Goal: Task Accomplishment & Management: Use online tool/utility

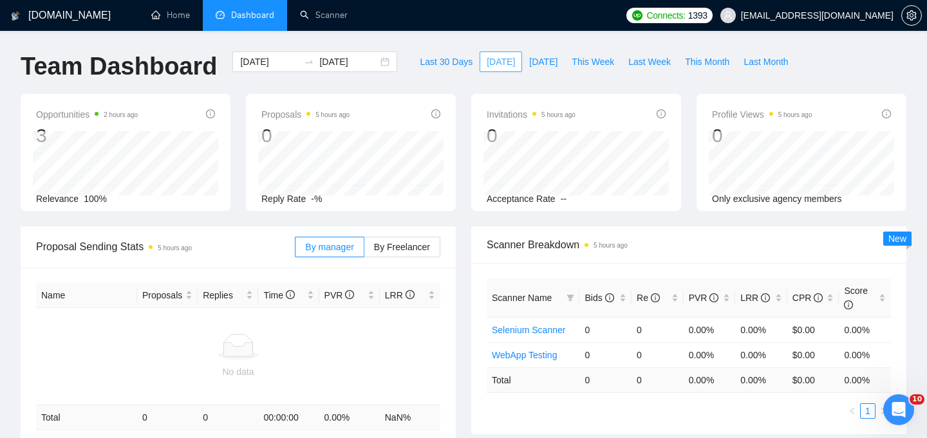
click at [488, 61] on span "[DATE]" at bounding box center [501, 62] width 28 height 14
click at [179, 10] on link "Home" at bounding box center [170, 15] width 39 height 11
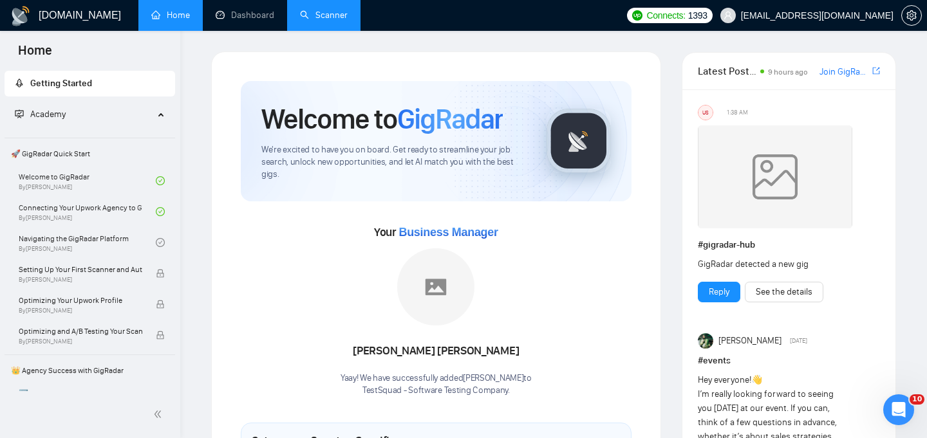
click at [322, 21] on link "Scanner" at bounding box center [324, 15] width 48 height 11
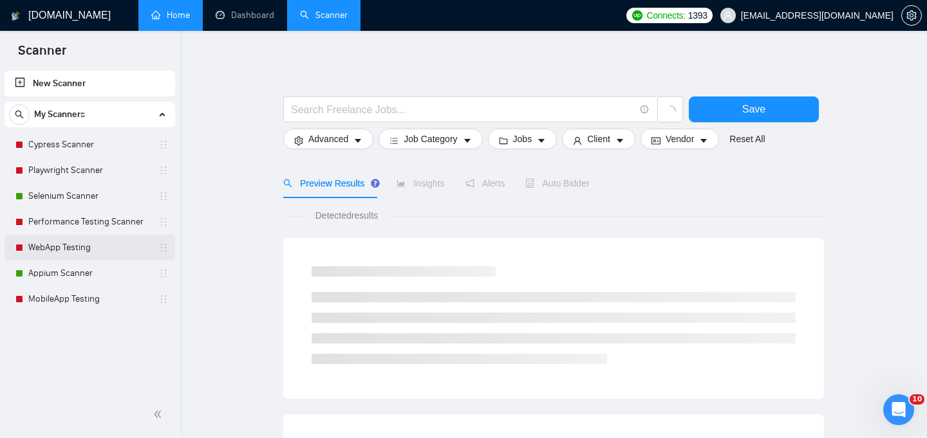
click at [77, 246] on link "WebApp Testing" at bounding box center [89, 248] width 122 height 26
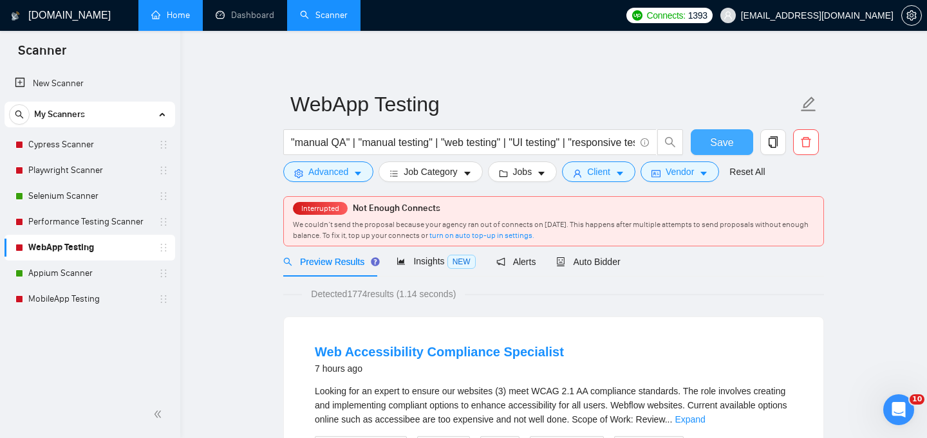
click at [730, 137] on span "Save" at bounding box center [721, 143] width 23 height 16
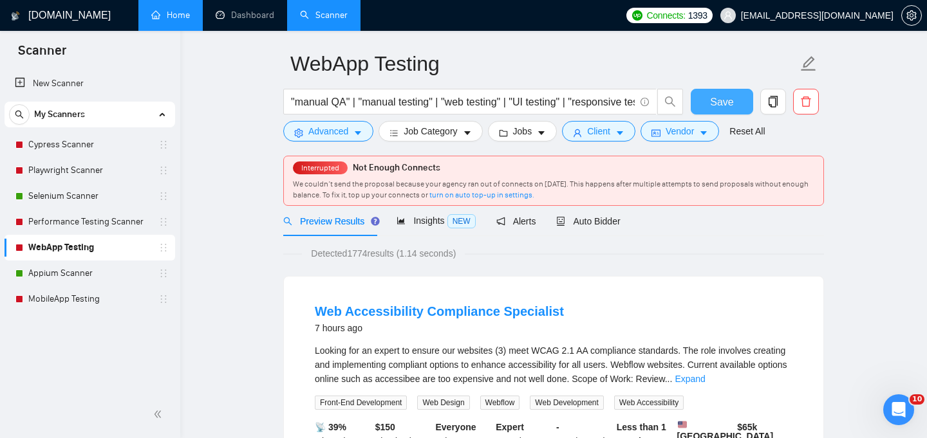
scroll to position [42, 0]
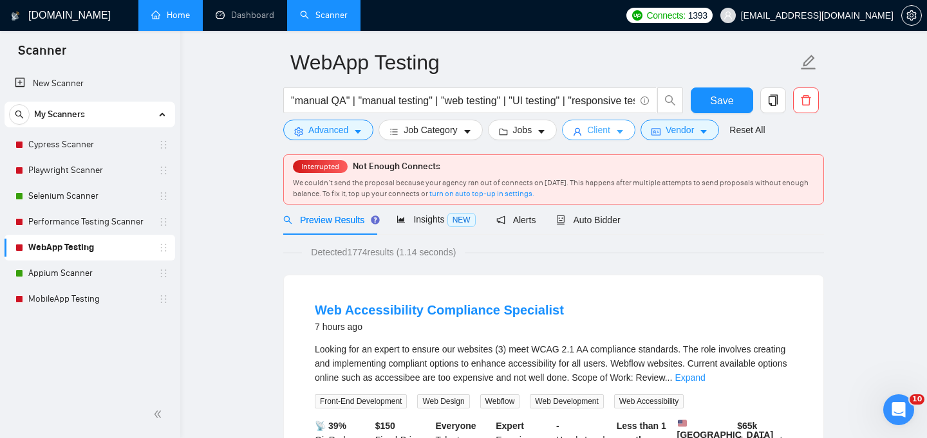
click at [624, 136] on icon "caret-down" at bounding box center [619, 131] width 9 height 9
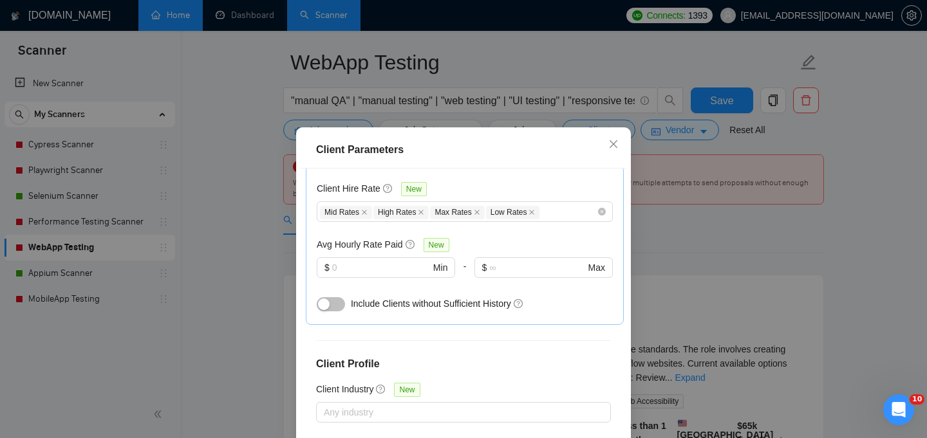
scroll to position [427, 0]
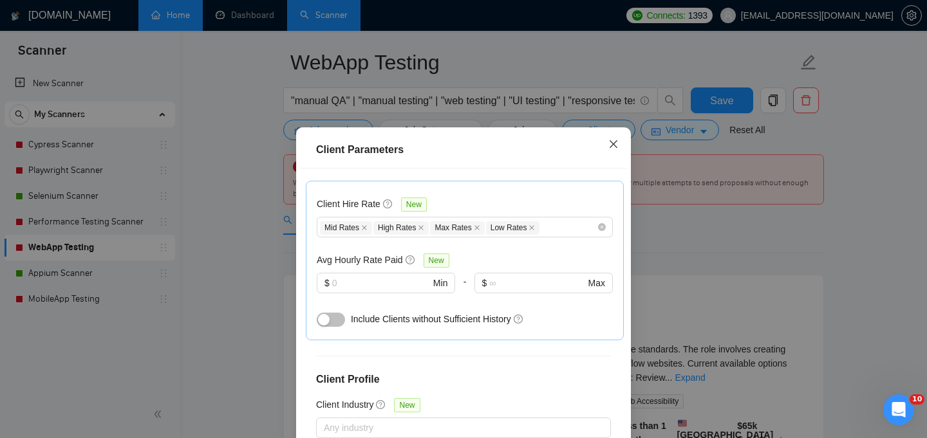
click at [613, 144] on icon "close" at bounding box center [613, 144] width 8 height 8
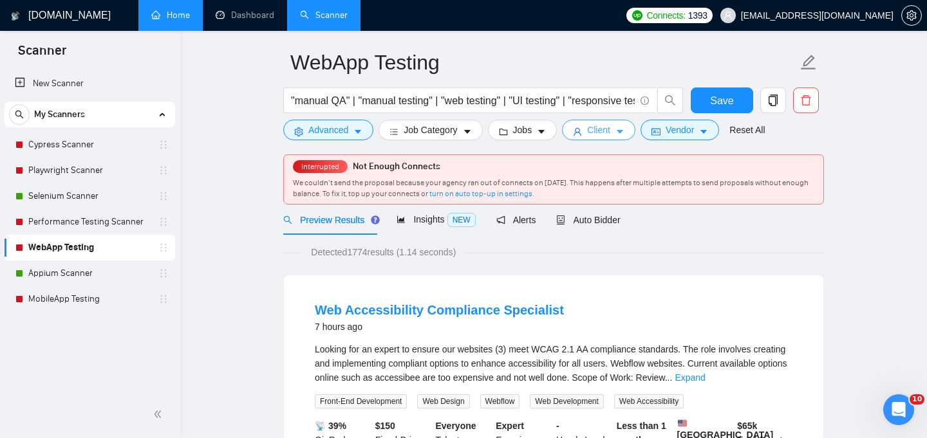
scroll to position [0, 0]
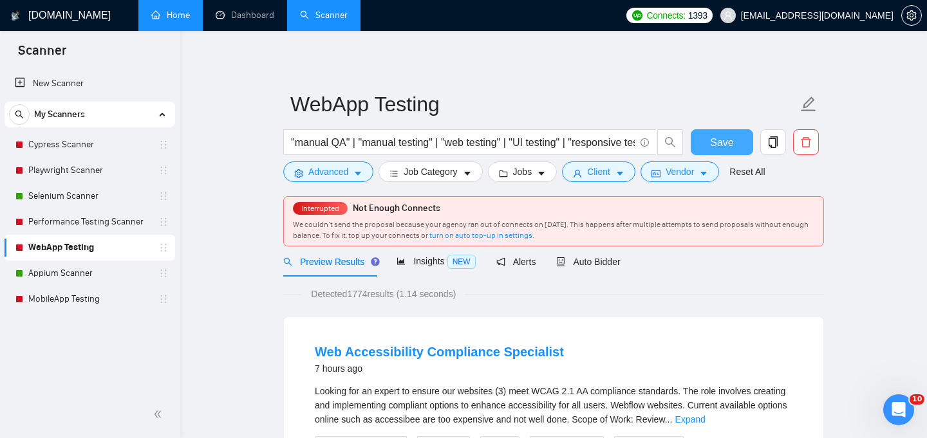
click at [721, 136] on span "Save" at bounding box center [721, 143] width 23 height 16
click at [445, 263] on span "Insights NEW" at bounding box center [435, 261] width 79 height 10
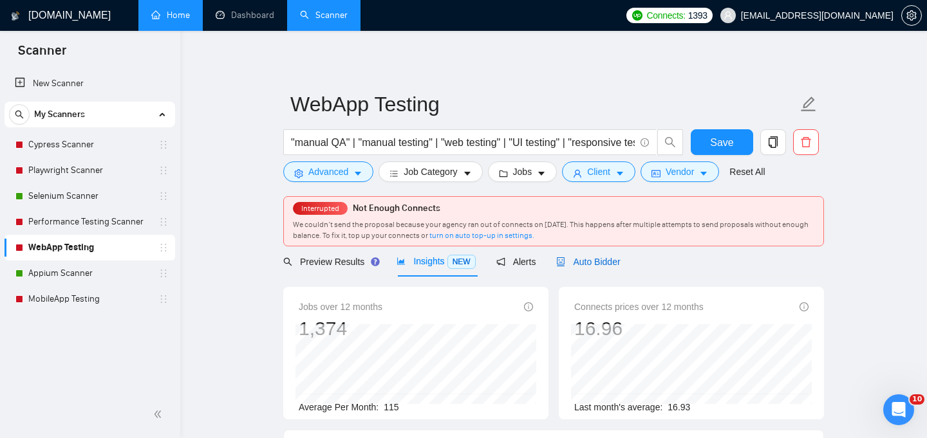
click at [596, 266] on span "Auto Bidder" at bounding box center [588, 262] width 64 height 10
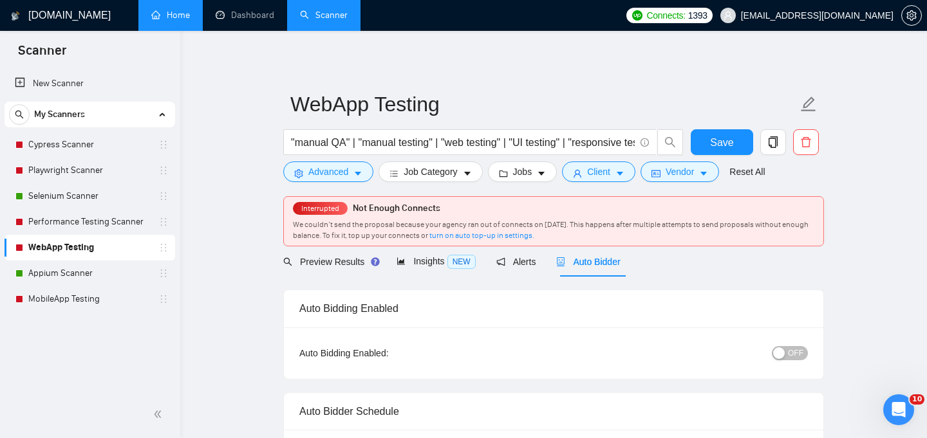
checkbox input "true"
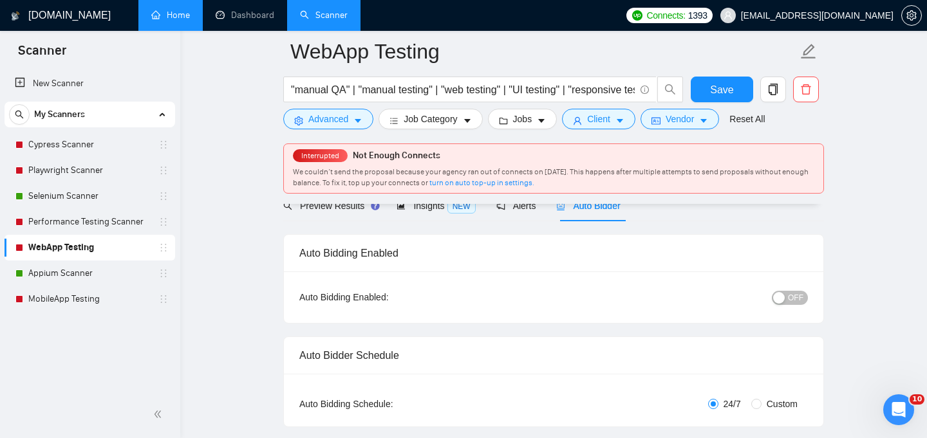
scroll to position [60, 0]
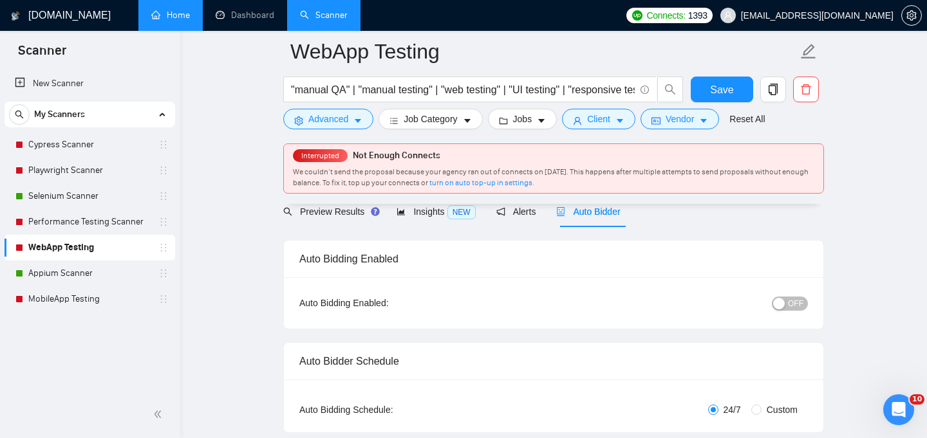
click at [790, 304] on span "OFF" at bounding box center [795, 304] width 15 height 14
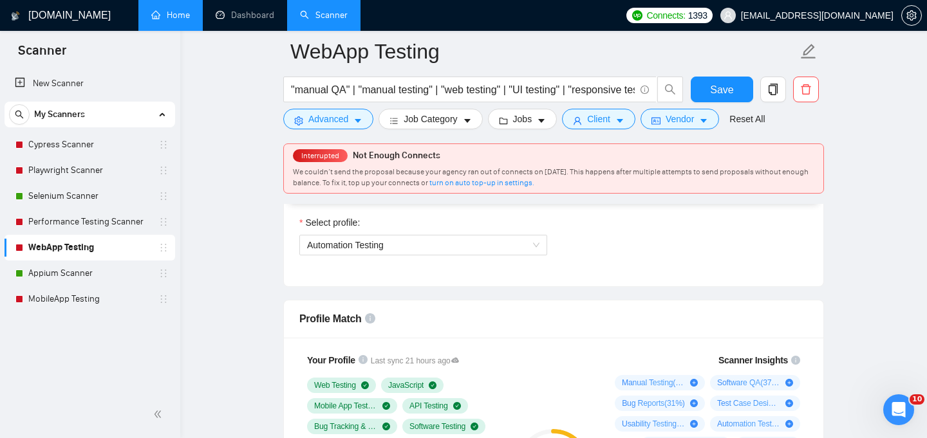
scroll to position [725, 0]
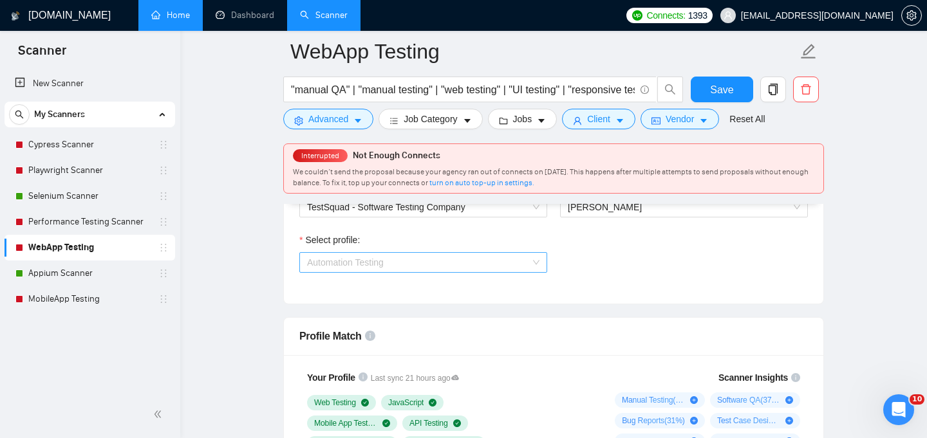
click at [532, 261] on span "Automation Testing" at bounding box center [423, 262] width 232 height 19
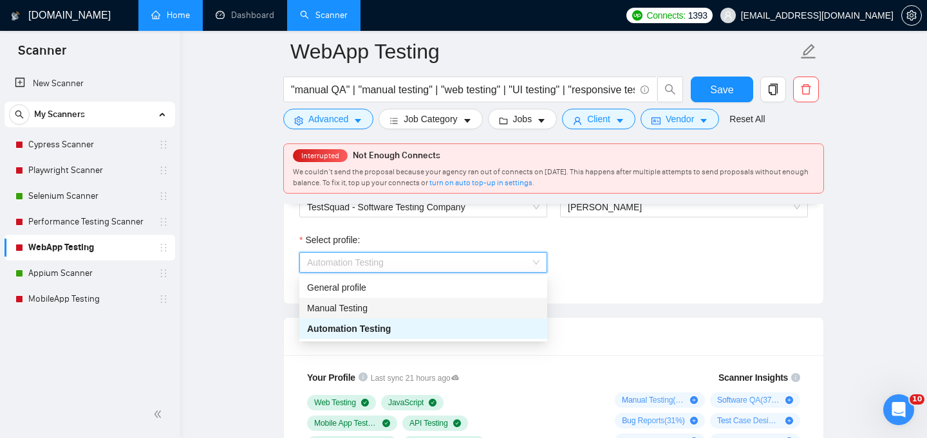
click at [487, 306] on div "Manual Testing" at bounding box center [423, 308] width 232 height 14
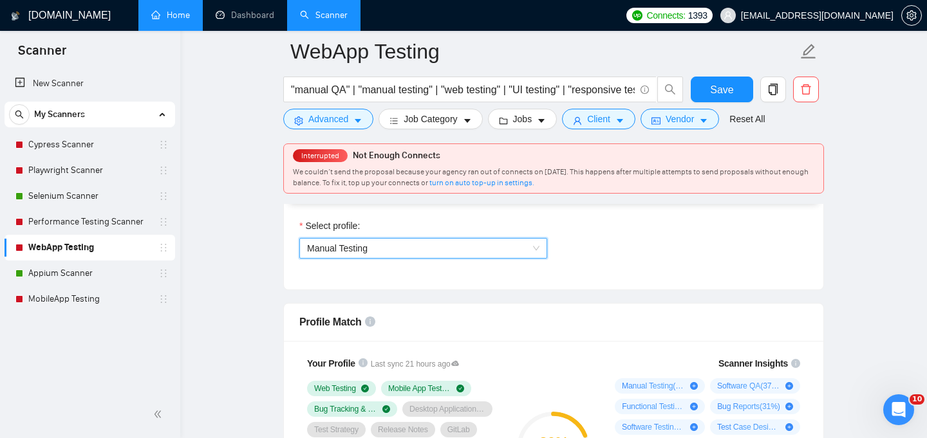
scroll to position [736, 0]
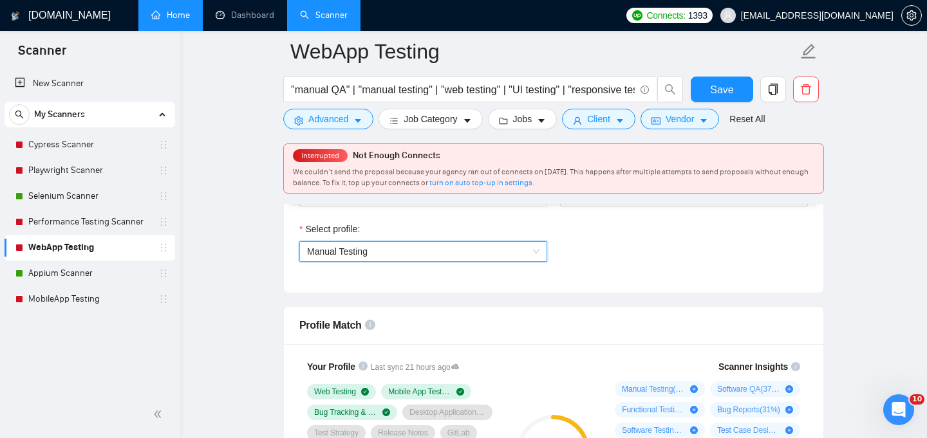
click at [541, 250] on div "Manual Testing" at bounding box center [423, 251] width 248 height 21
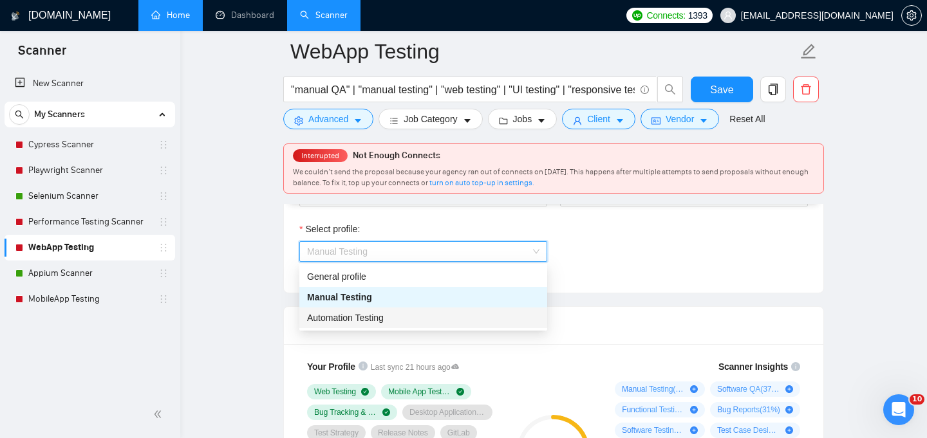
click at [479, 318] on div "Automation Testing" at bounding box center [423, 318] width 232 height 14
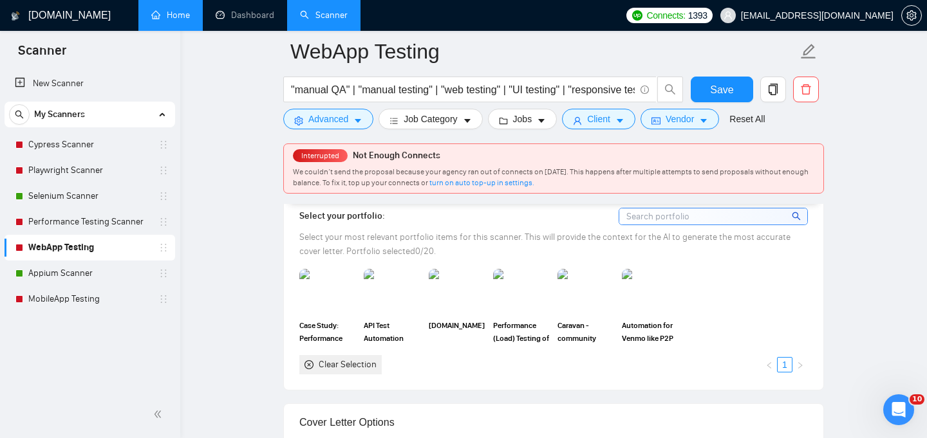
scroll to position [1199, 0]
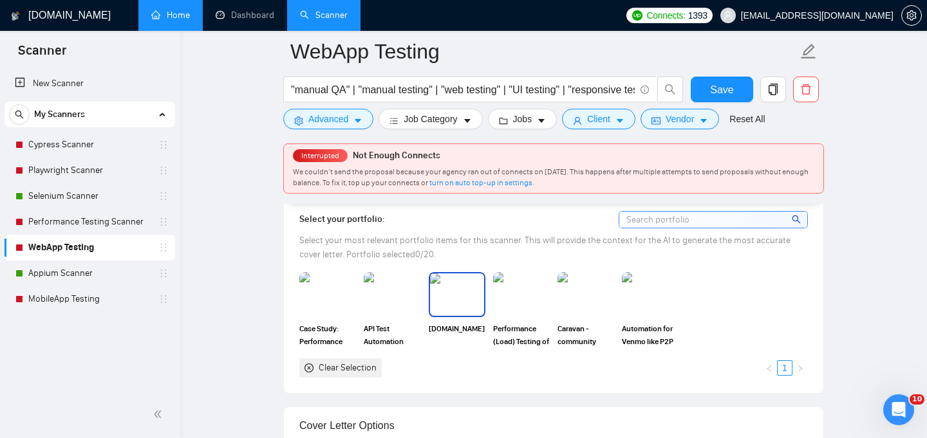
click at [469, 283] on img at bounding box center [457, 295] width 54 height 42
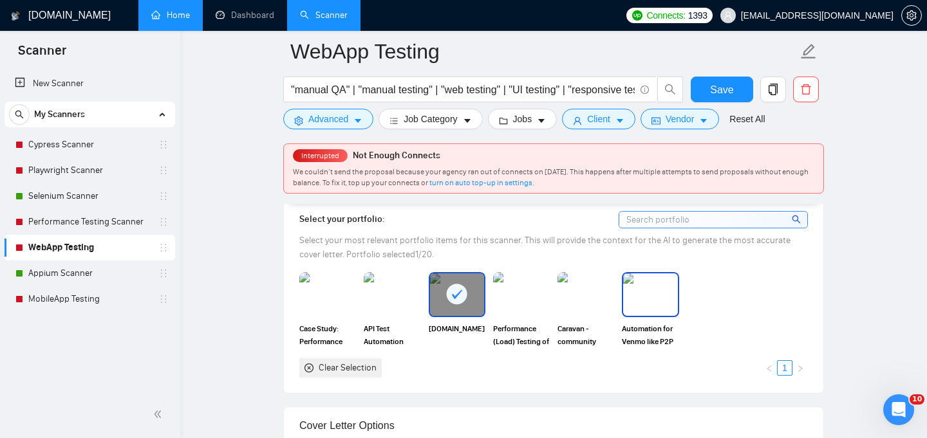
click at [638, 274] on img at bounding box center [650, 295] width 54 height 42
click at [654, 284] on rect at bounding box center [650, 294] width 21 height 21
click at [591, 277] on img at bounding box center [586, 295] width 54 height 42
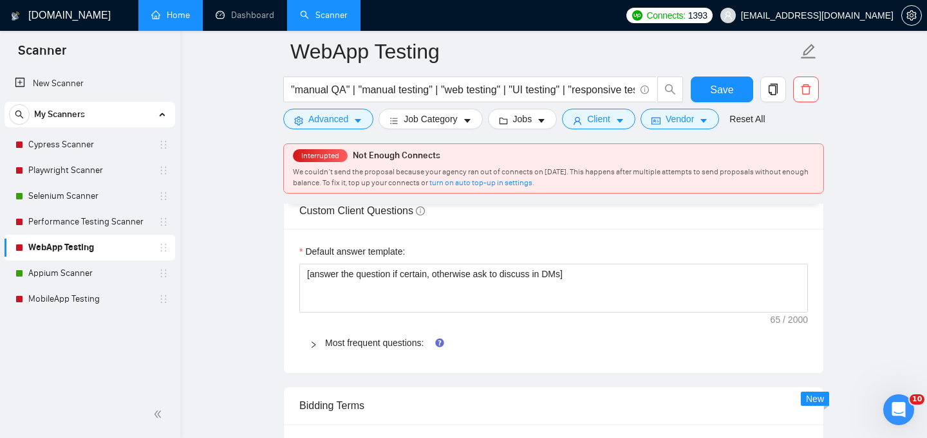
scroll to position [1832, 0]
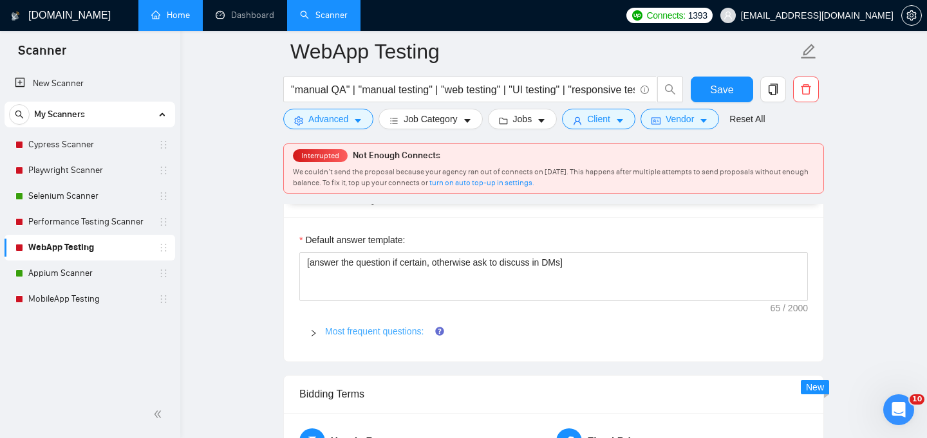
click at [364, 326] on link "Most frequent questions:" at bounding box center [374, 331] width 98 height 10
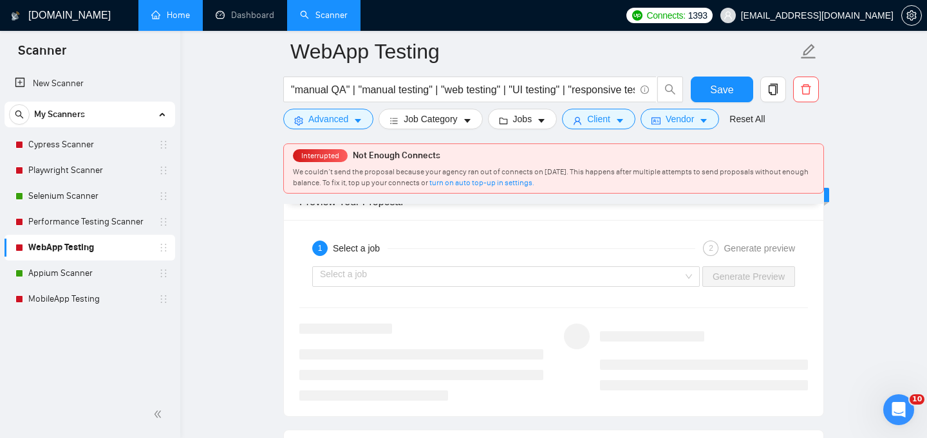
scroll to position [3493, 0]
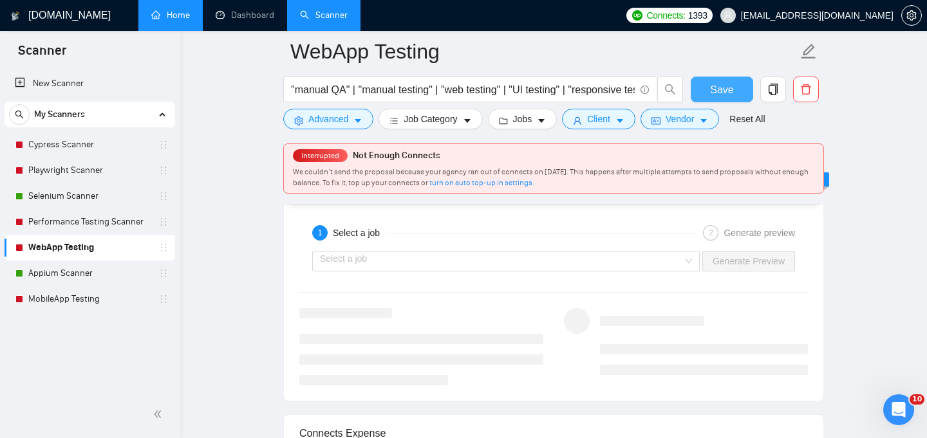
click at [712, 84] on span "Save" at bounding box center [721, 90] width 23 height 16
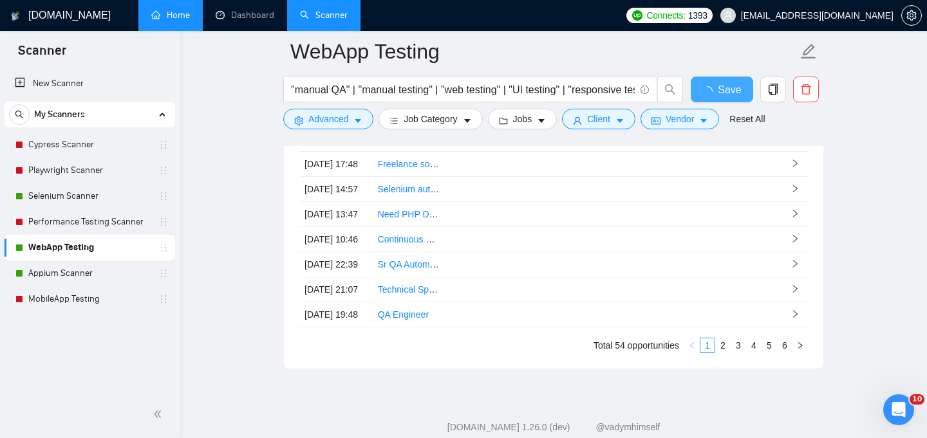
checkbox input "true"
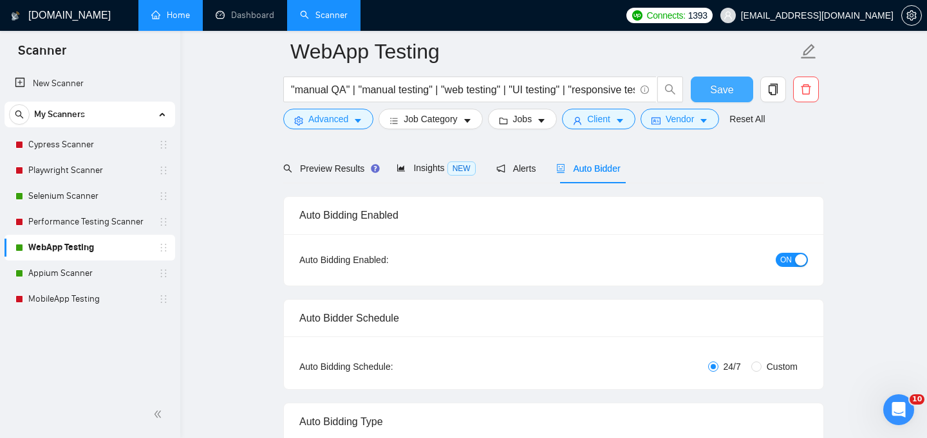
scroll to position [0, 0]
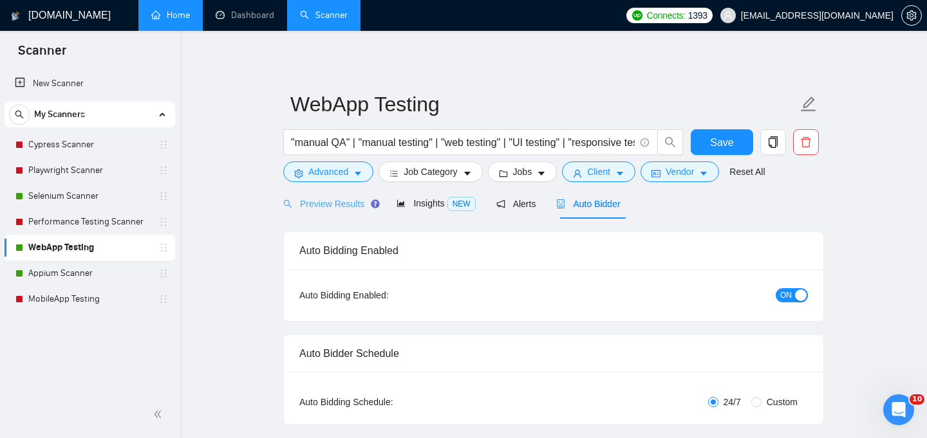
click at [87, 171] on link "Playwright Scanner" at bounding box center [89, 171] width 122 height 26
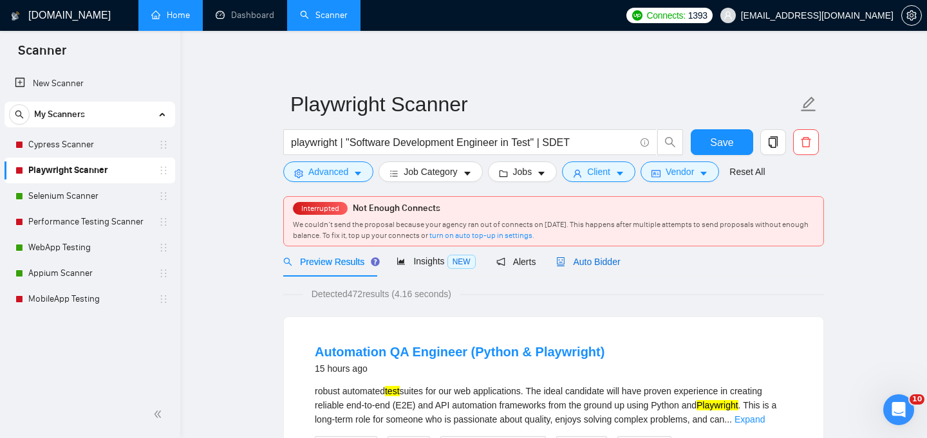
click at [591, 264] on span "Auto Bidder" at bounding box center [588, 262] width 64 height 10
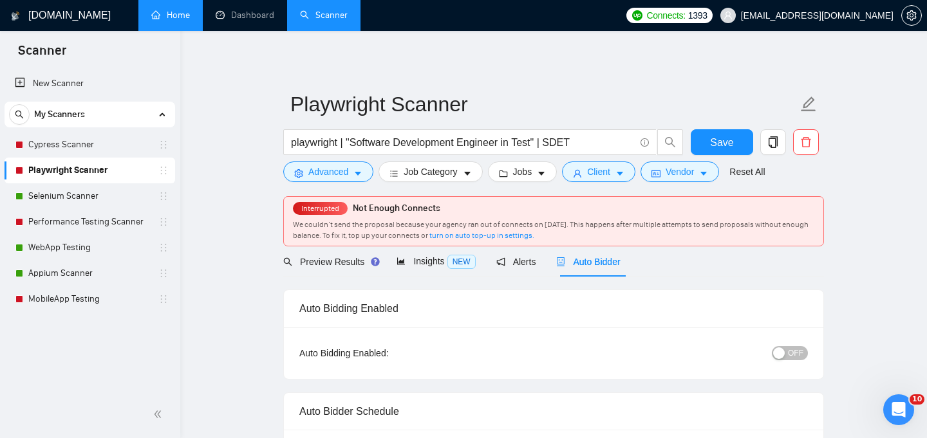
checkbox input "true"
click at [800, 353] on span "OFF" at bounding box center [795, 353] width 15 height 14
click at [723, 140] on span "Save" at bounding box center [721, 143] width 23 height 16
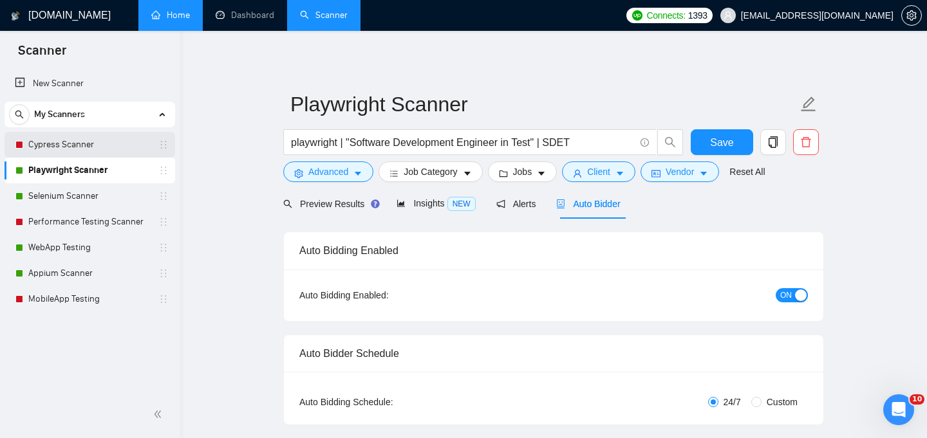
click at [68, 140] on link "Cypress Scanner" at bounding box center [89, 145] width 122 height 26
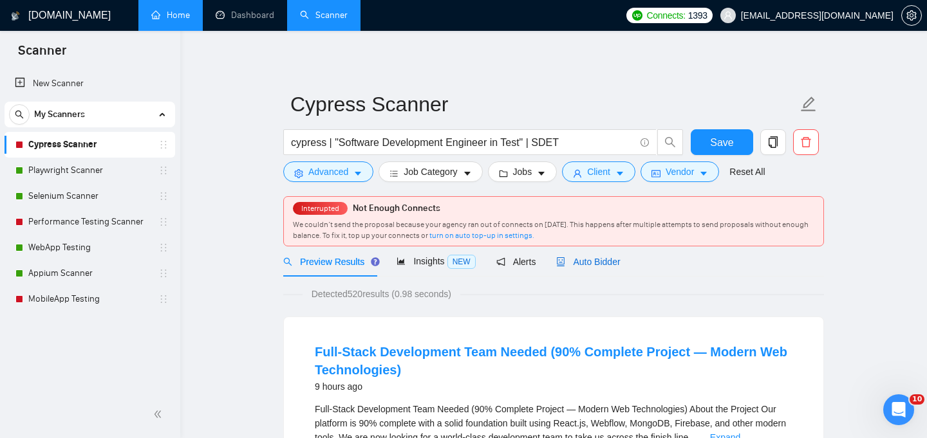
click at [613, 261] on span "Auto Bidder" at bounding box center [588, 262] width 64 height 10
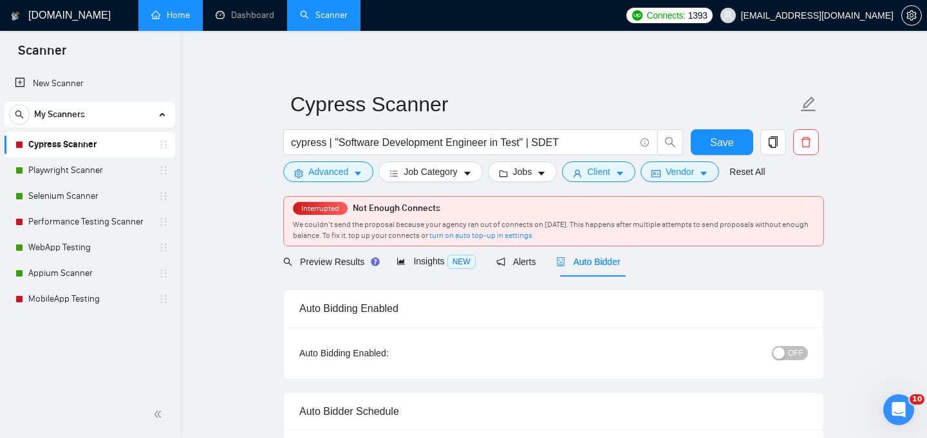
checkbox input "true"
click at [803, 356] on span "OFF" at bounding box center [795, 353] width 15 height 14
click at [720, 142] on span "Save" at bounding box center [721, 143] width 23 height 16
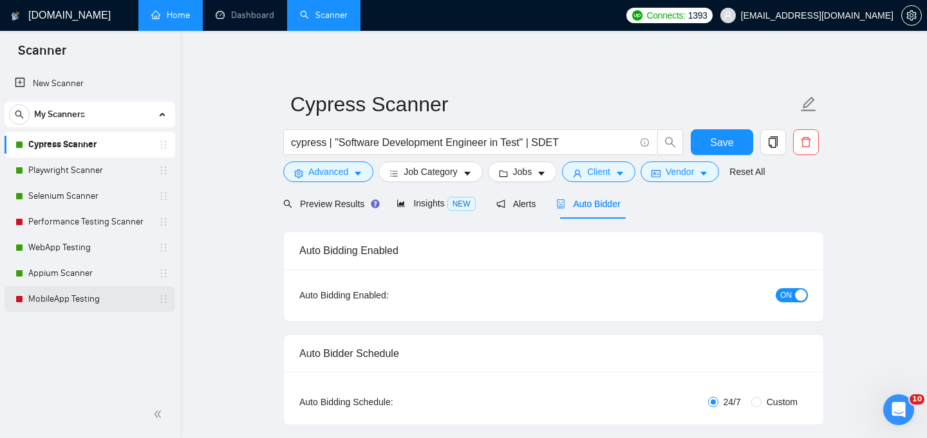
click at [53, 297] on link "MobileApp Testing" at bounding box center [89, 299] width 122 height 26
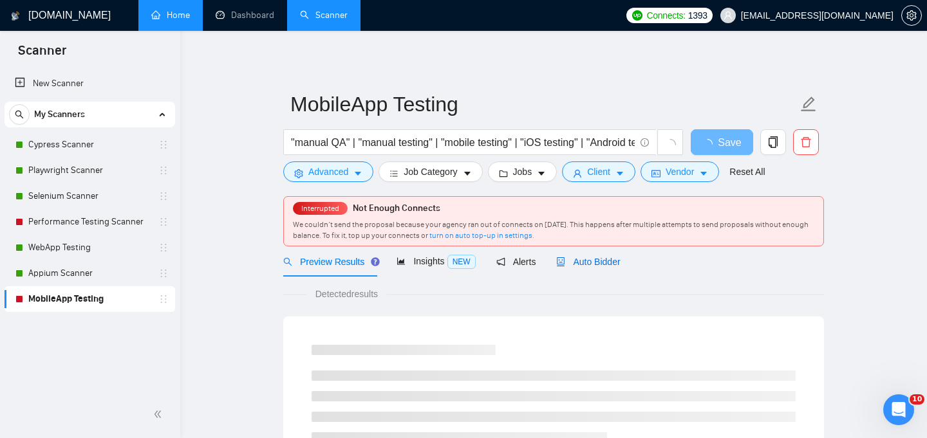
click at [592, 261] on span "Auto Bidder" at bounding box center [588, 262] width 64 height 10
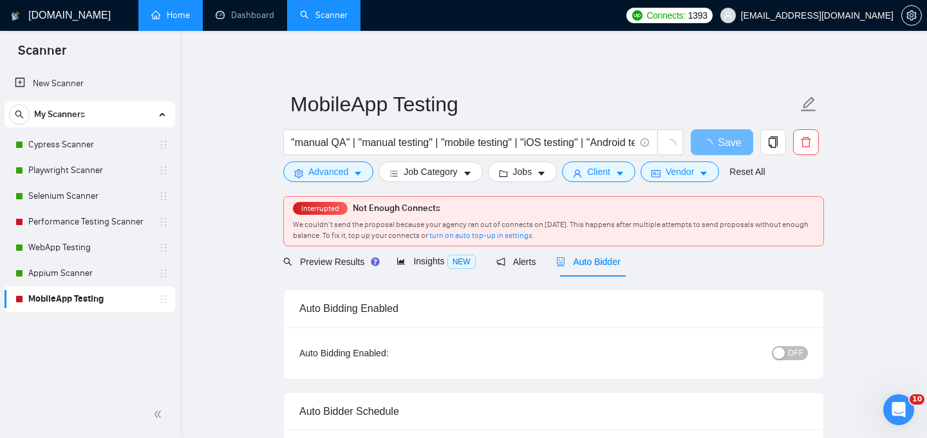
checkbox input "true"
click at [800, 357] on span "OFF" at bounding box center [795, 353] width 15 height 14
click at [730, 145] on span "Save" at bounding box center [721, 143] width 23 height 16
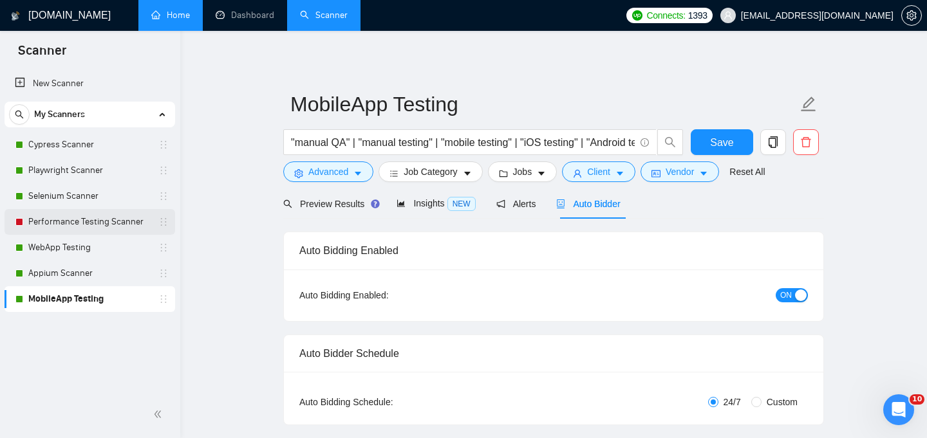
click at [91, 224] on link "Performance Testing Scanner" at bounding box center [89, 222] width 122 height 26
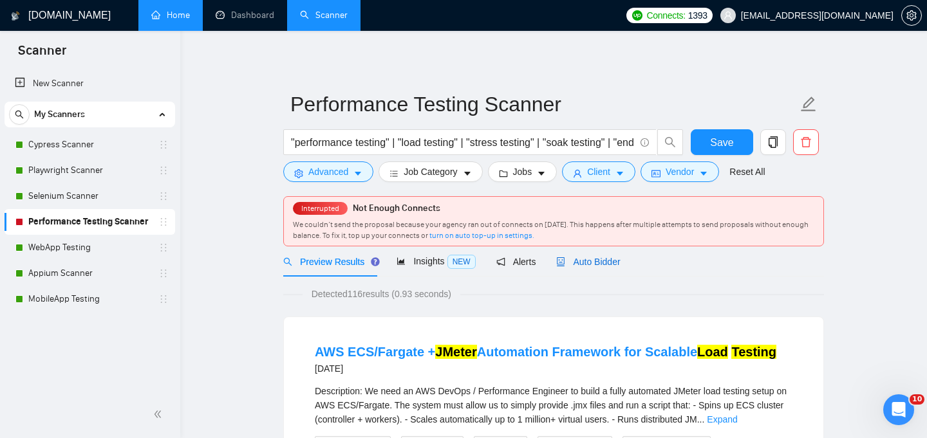
click at [604, 265] on span "Auto Bidder" at bounding box center [588, 262] width 64 height 10
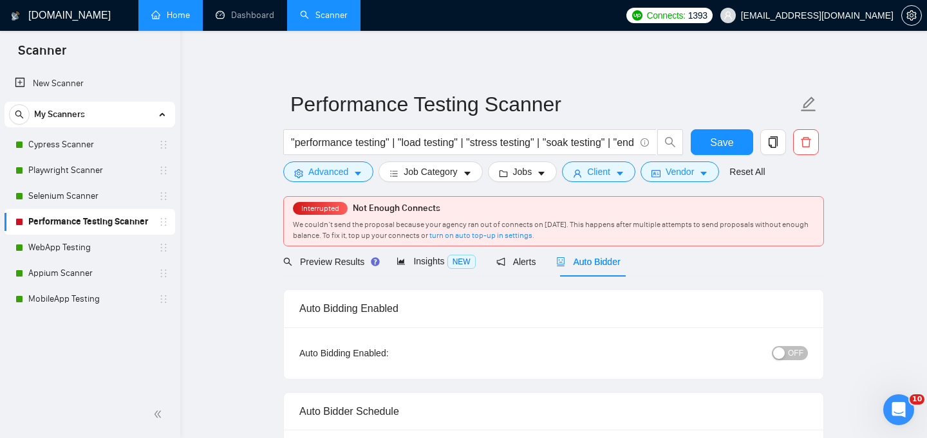
checkbox input "true"
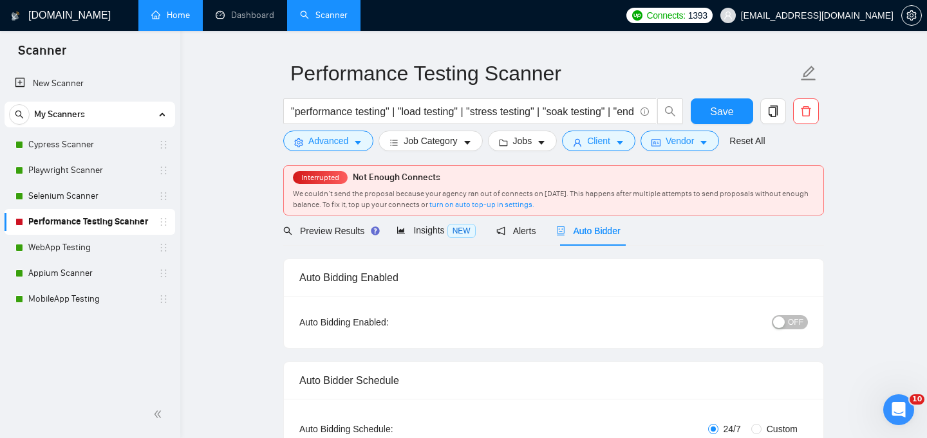
scroll to position [37, 0]
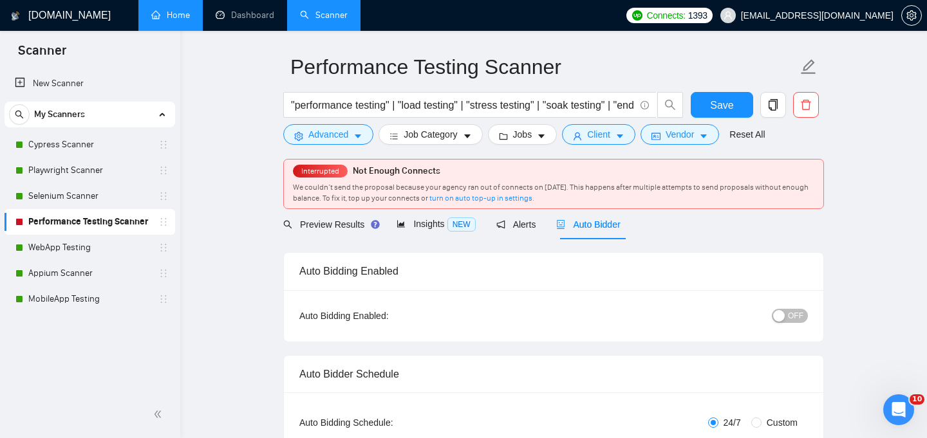
click at [793, 317] on span "OFF" at bounding box center [795, 316] width 15 height 14
click at [714, 106] on span "Save" at bounding box center [721, 105] width 23 height 16
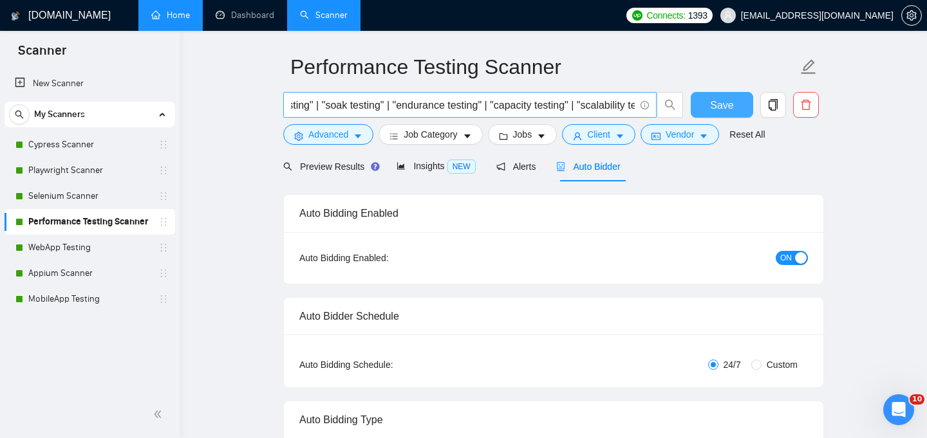
scroll to position [0, 0]
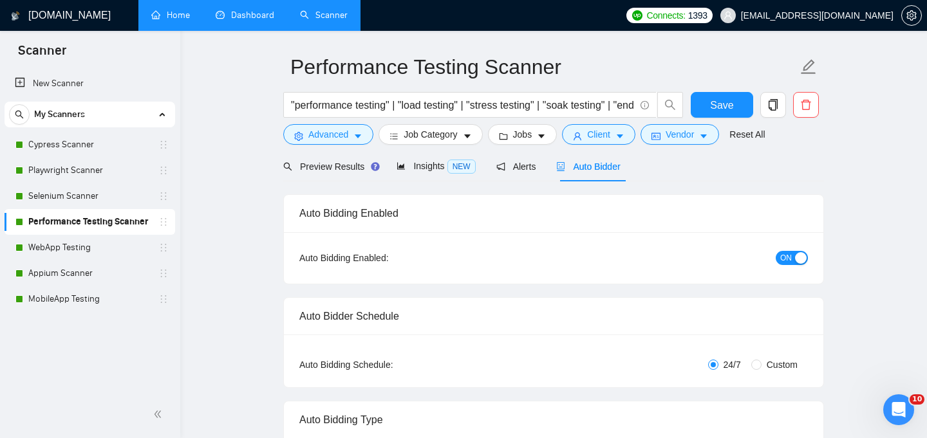
click at [245, 14] on link "Dashboard" at bounding box center [245, 15] width 59 height 11
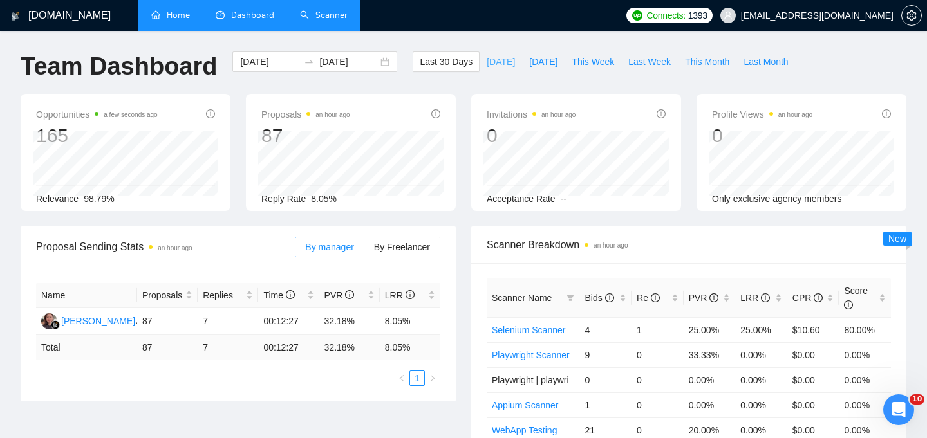
click at [498, 64] on span "[DATE]" at bounding box center [501, 62] width 28 height 14
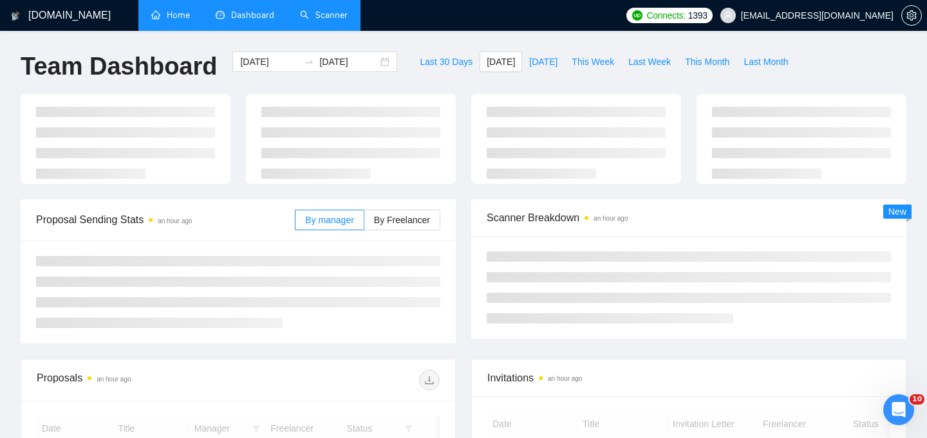
type input "[DATE]"
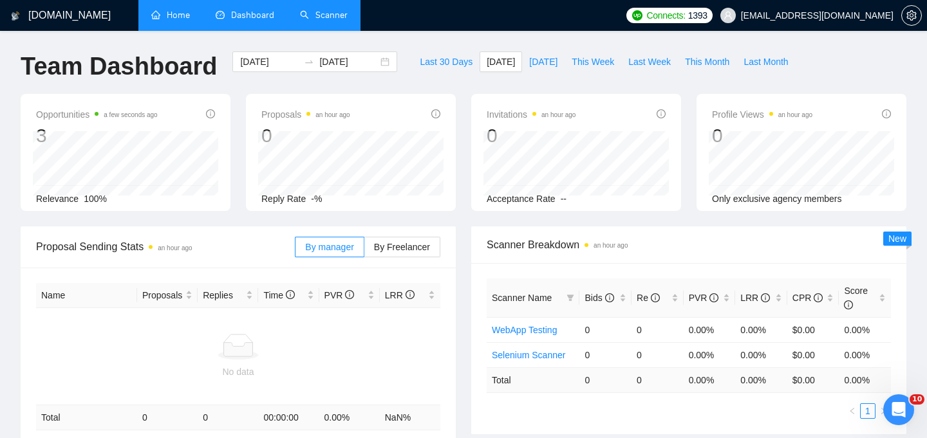
click at [332, 17] on link "Scanner" at bounding box center [324, 15] width 48 height 11
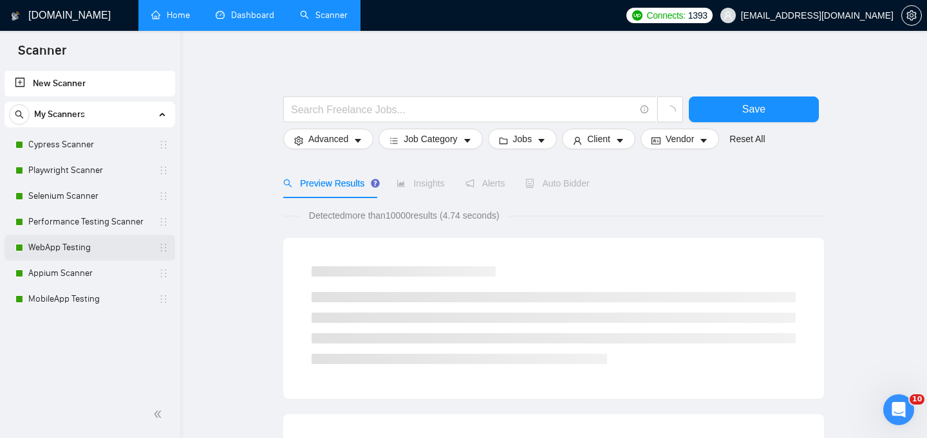
click at [77, 247] on link "WebApp Testing" at bounding box center [89, 248] width 122 height 26
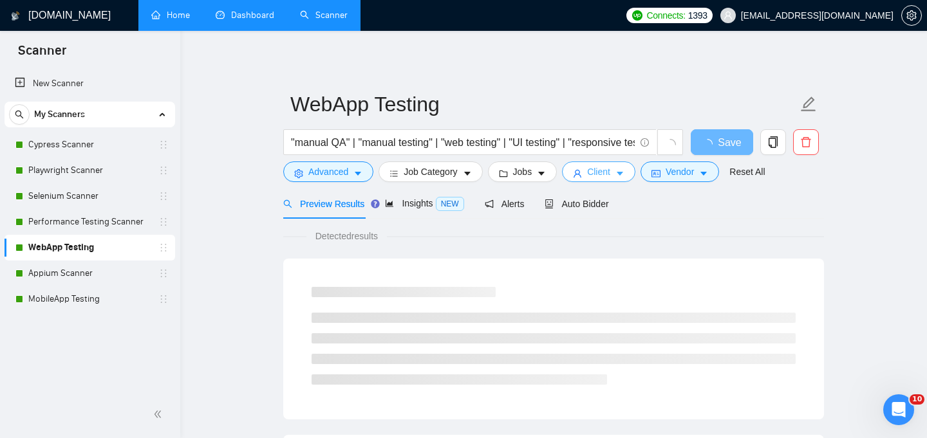
click at [622, 171] on icon "caret-down" at bounding box center [619, 173] width 9 height 9
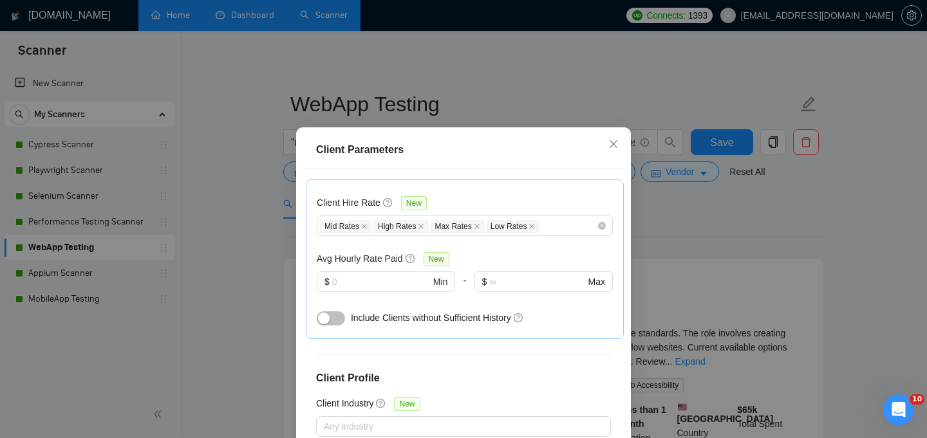
scroll to position [513, 0]
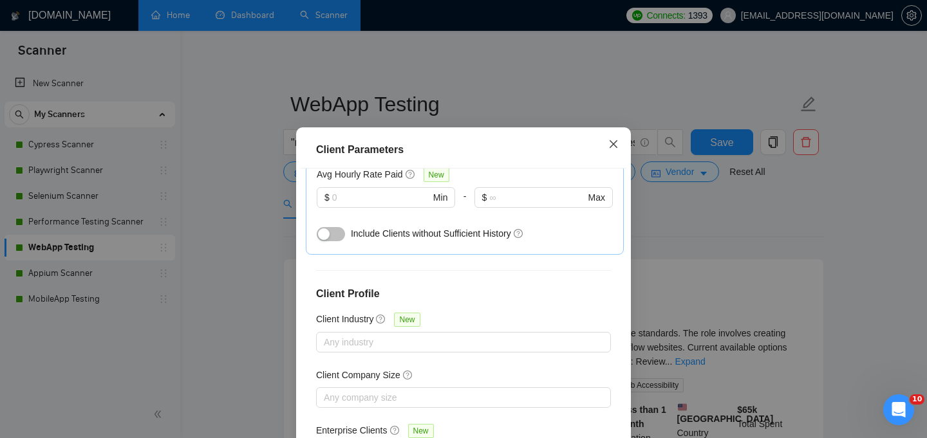
click at [618, 145] on icon "close" at bounding box center [613, 144] width 10 height 10
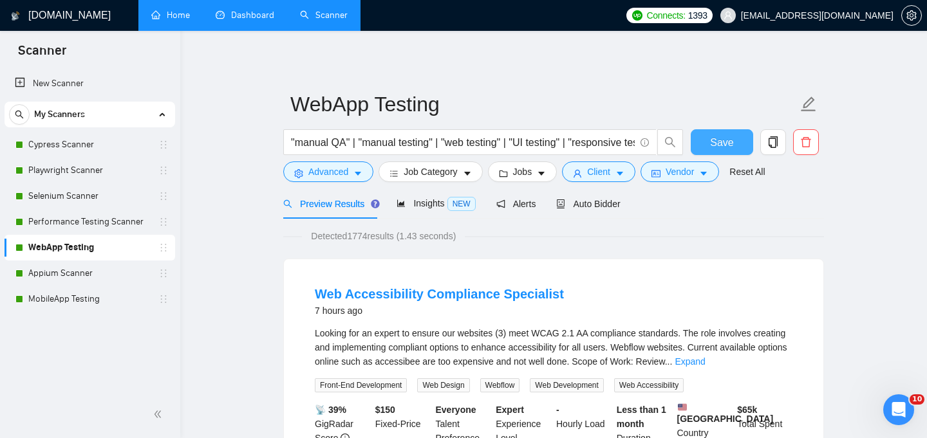
click at [728, 143] on span "Save" at bounding box center [721, 143] width 23 height 16
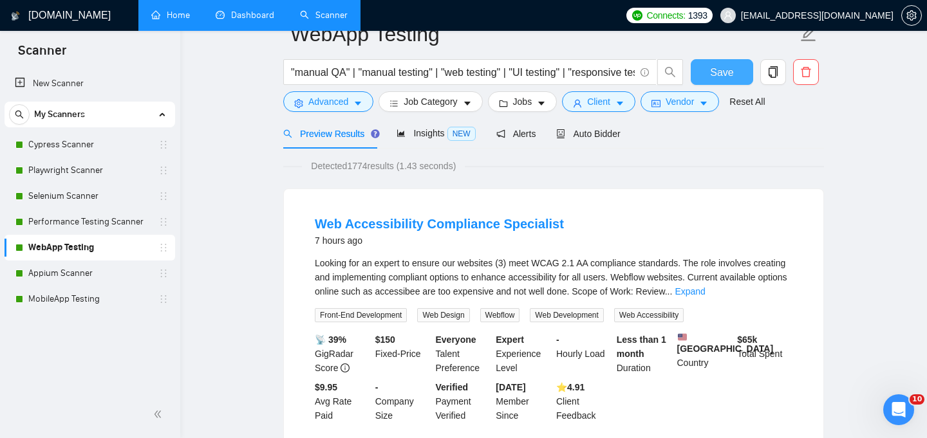
scroll to position [0, 0]
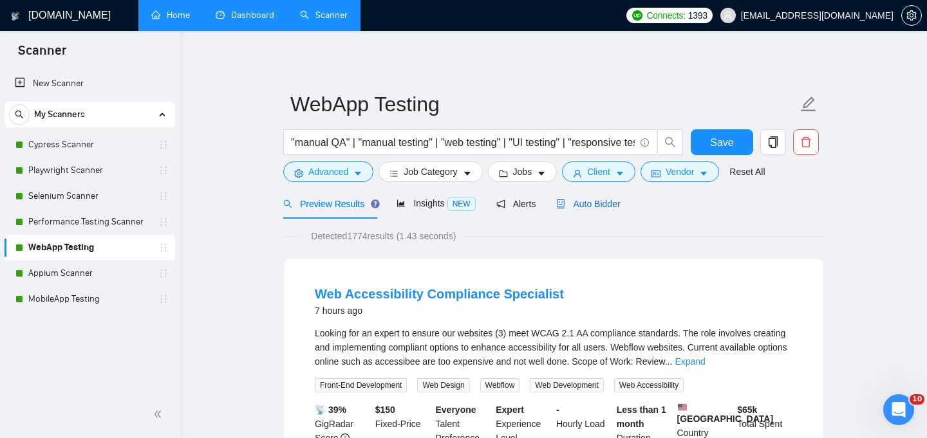
click at [592, 203] on span "Auto Bidder" at bounding box center [588, 204] width 64 height 10
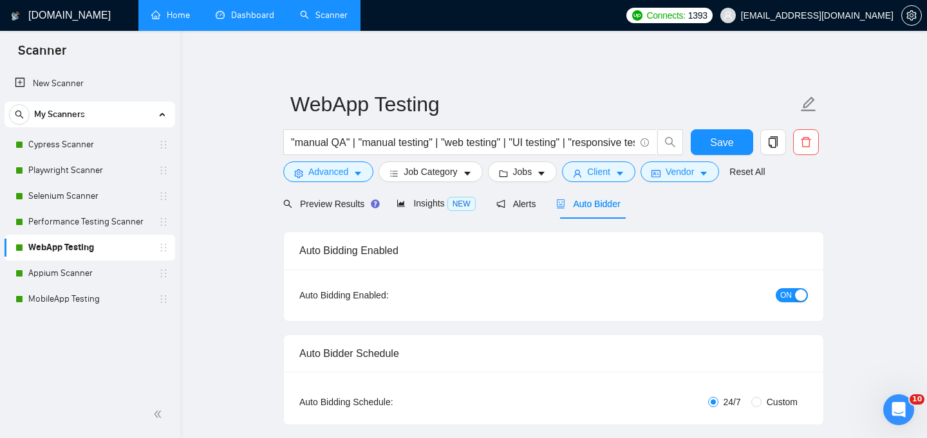
checkbox input "true"
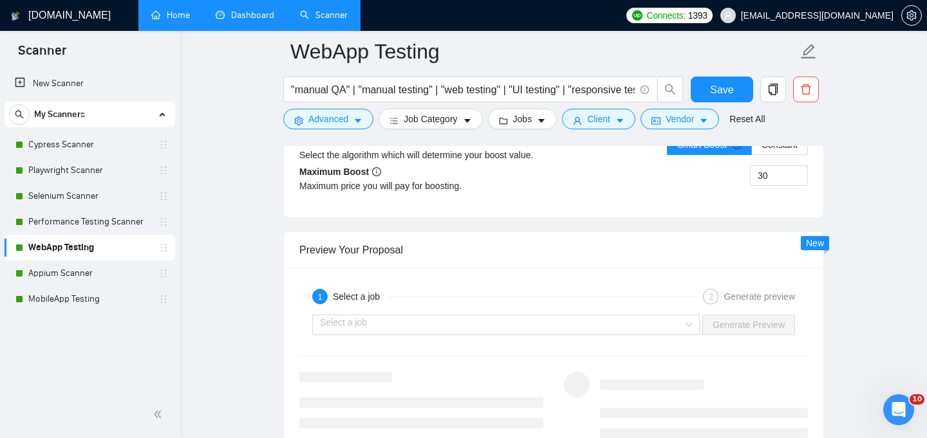
scroll to position [2446, 0]
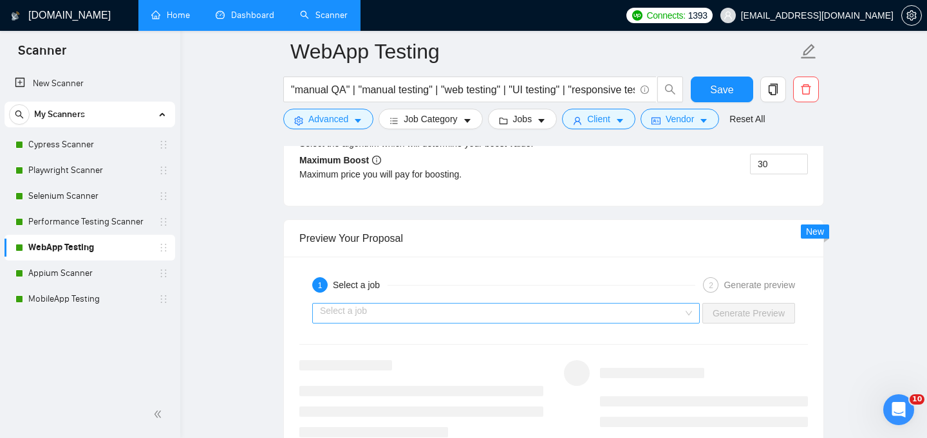
click at [687, 303] on div "Select a job" at bounding box center [505, 313] width 387 height 21
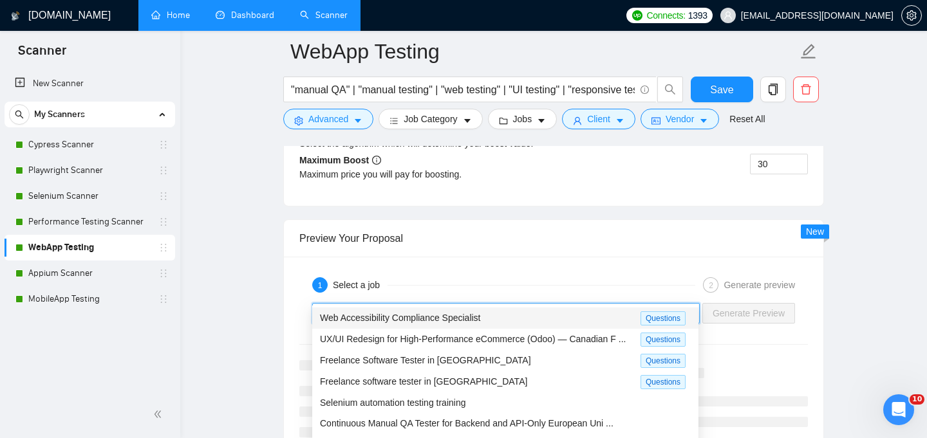
click at [593, 322] on div "Web Accessibility Compliance Specialist" at bounding box center [480, 318] width 320 height 15
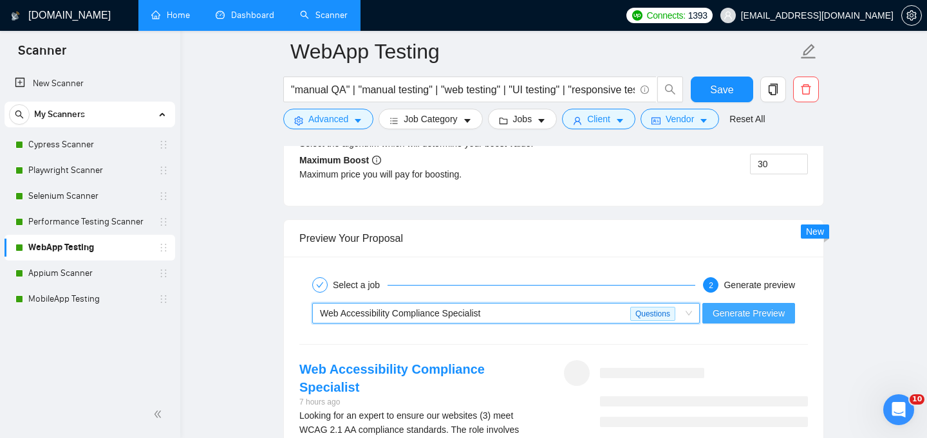
click at [757, 306] on span "Generate Preview" at bounding box center [748, 313] width 72 height 14
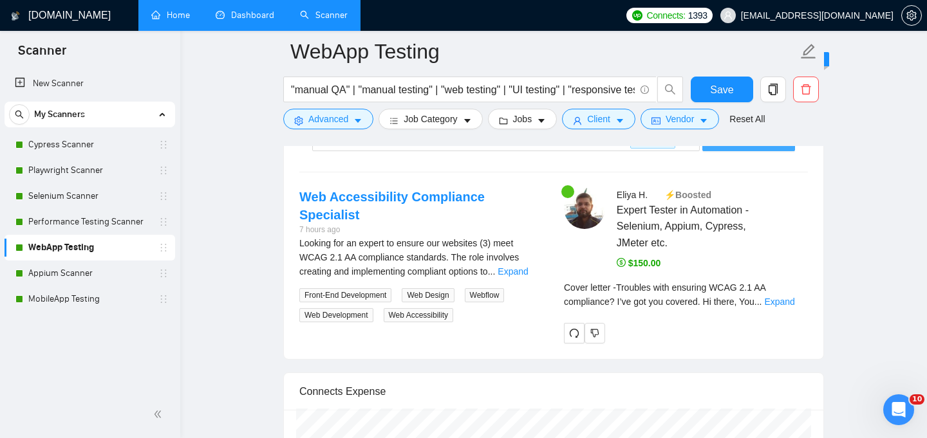
scroll to position [2620, 0]
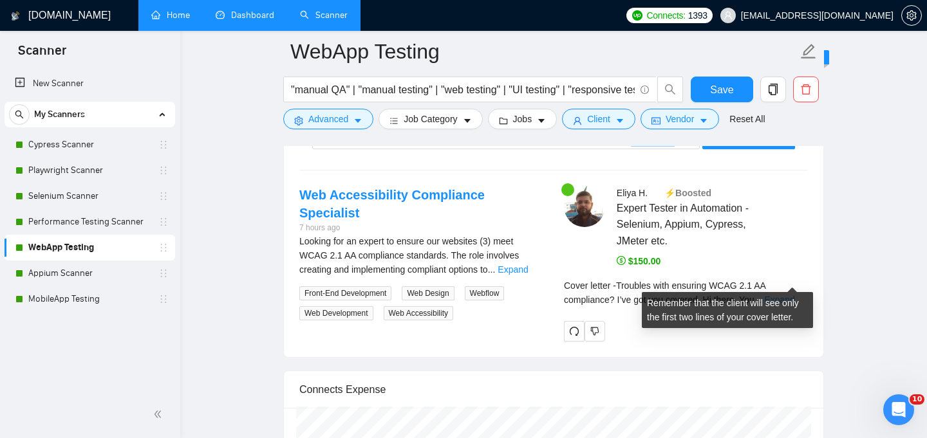
click at [794, 295] on link "Expand" at bounding box center [779, 300] width 30 height 10
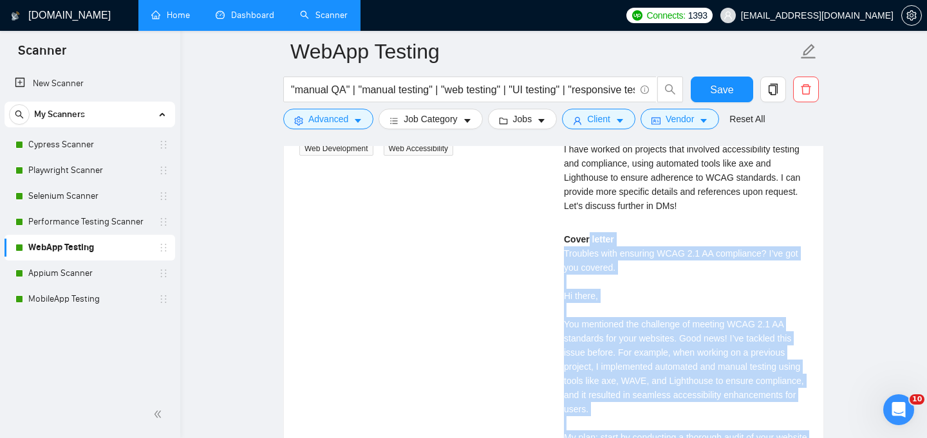
scroll to position [2753, 0]
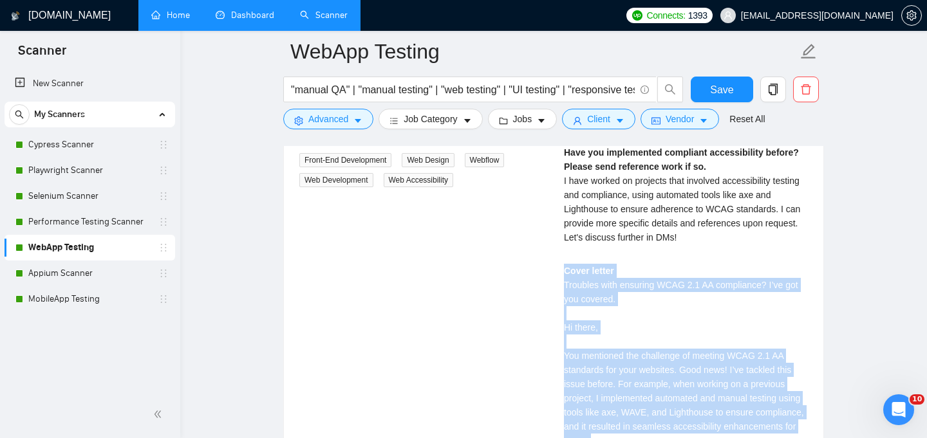
drag, startPoint x: 597, startPoint y: 343, endPoint x: 588, endPoint y: 225, distance: 118.1
click at [588, 225] on div "[PERSON_NAME] ⚡️Boosted Expert Tester in Automation - Selenium, Appium, Cypress…" at bounding box center [685, 381] width 265 height 656
click at [599, 227] on div "Have you implemented compliant accessibility before? Please send reference work…" at bounding box center [686, 199] width 244 height 108
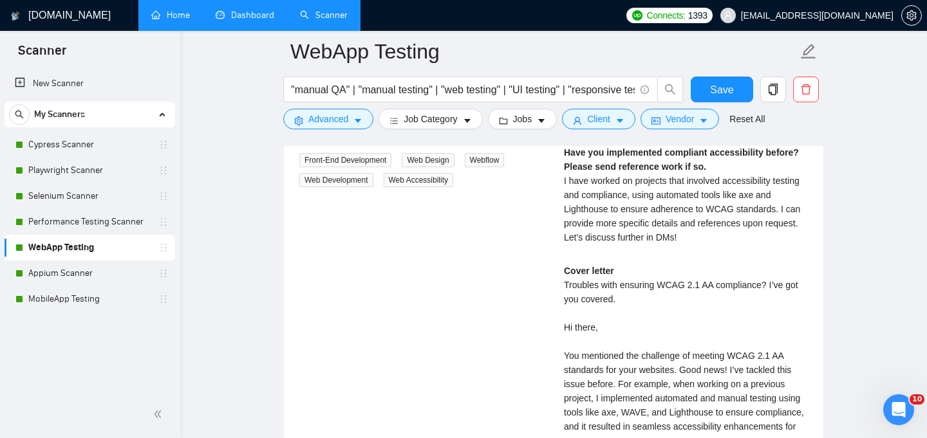
scroll to position [2707, 0]
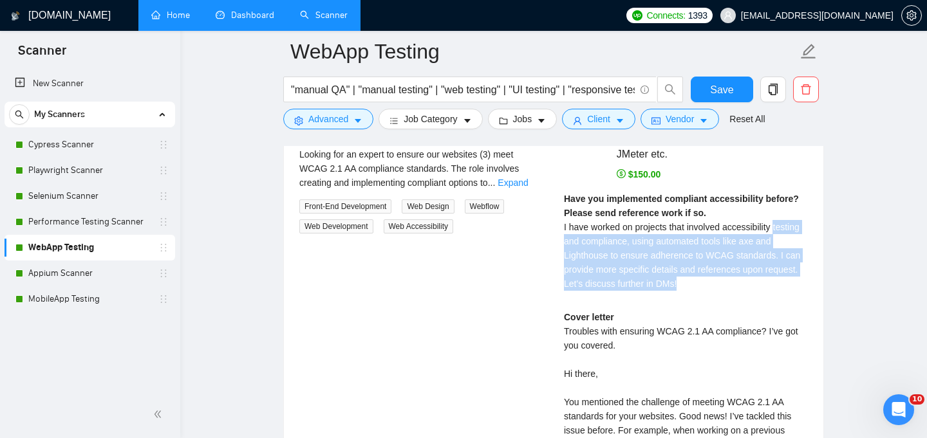
drag, startPoint x: 732, startPoint y: 257, endPoint x: 552, endPoint y: 218, distance: 185.2
click at [552, 218] on div "Web Accessibility Compliance Specialist 7 hours ago Looking for an expert to en…" at bounding box center [553, 427] width 529 height 656
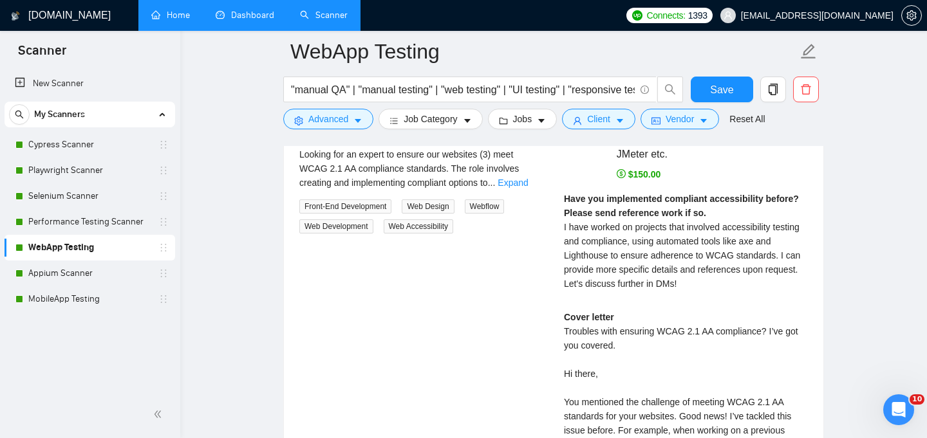
click at [627, 232] on span "I have worked on projects that involved accessibility testing and compliance, u…" at bounding box center [682, 255] width 236 height 67
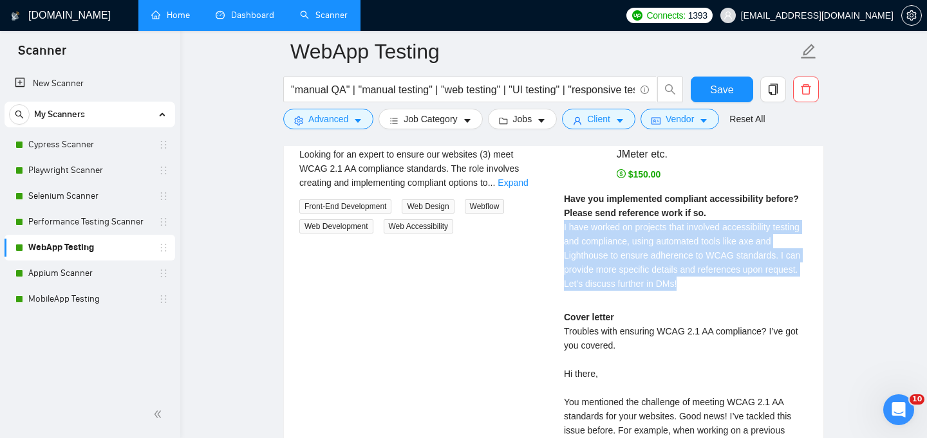
drag, startPoint x: 732, startPoint y: 264, endPoint x: 560, endPoint y: 205, distance: 181.5
click at [560, 205] on div "[PERSON_NAME] ⚡️Boosted Expert Tester in Automation - Selenium, Appium, Cypress…" at bounding box center [685, 427] width 265 height 656
copy span "I have worked on projects that involved accessibility testing and compliance, u…"
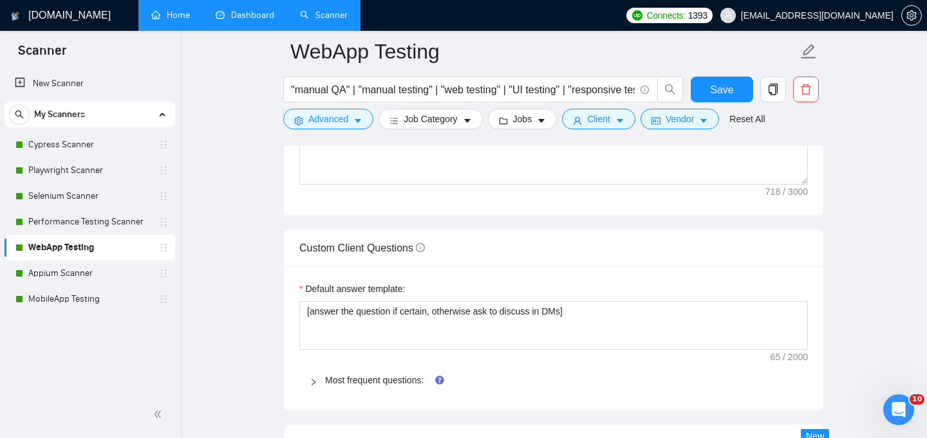
scroll to position [1721, 0]
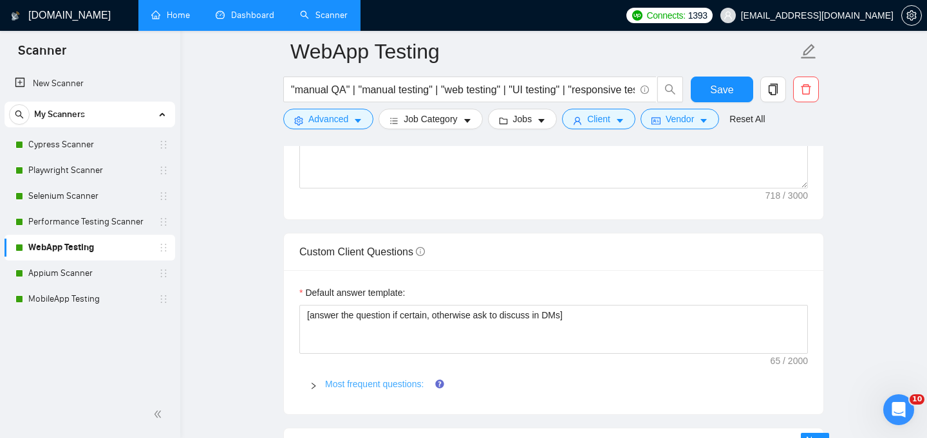
click at [353, 379] on link "Most frequent questions:" at bounding box center [374, 384] width 98 height 10
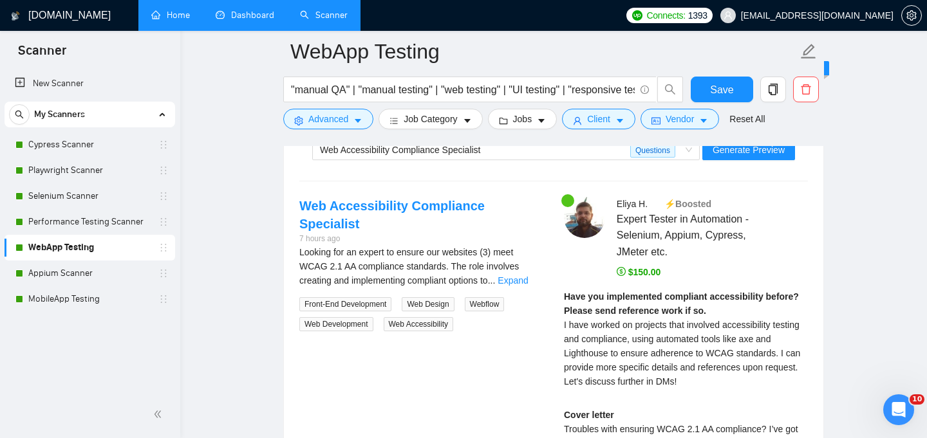
scroll to position [3541, 0]
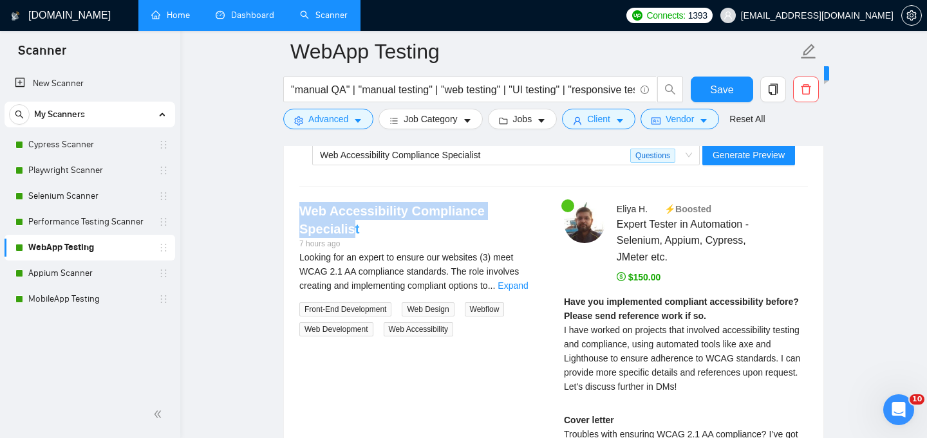
drag, startPoint x: 294, startPoint y: 192, endPoint x: 533, endPoint y: 190, distance: 238.8
click at [533, 202] on div "Web Accessibility Compliance Specialist 7 hours ago Looking for an expert to en…" at bounding box center [421, 269] width 265 height 135
click at [178, 21] on link "Home" at bounding box center [170, 15] width 39 height 11
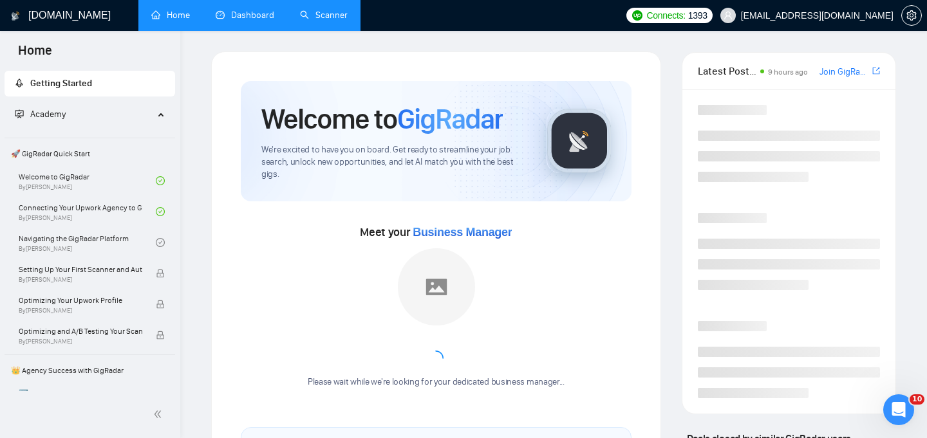
click at [245, 21] on link "Dashboard" at bounding box center [245, 15] width 59 height 11
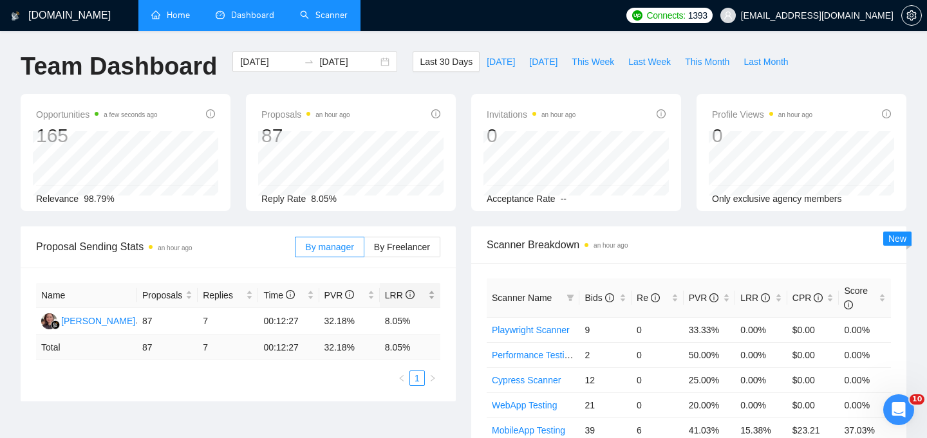
click at [402, 285] on body "[DOMAIN_NAME] Home Dashboard Scanner Connects: 1393 [EMAIL_ADDRESS][DOMAIN_NAME…" at bounding box center [463, 219] width 927 height 438
click at [496, 63] on span "[DATE]" at bounding box center [501, 62] width 28 height 14
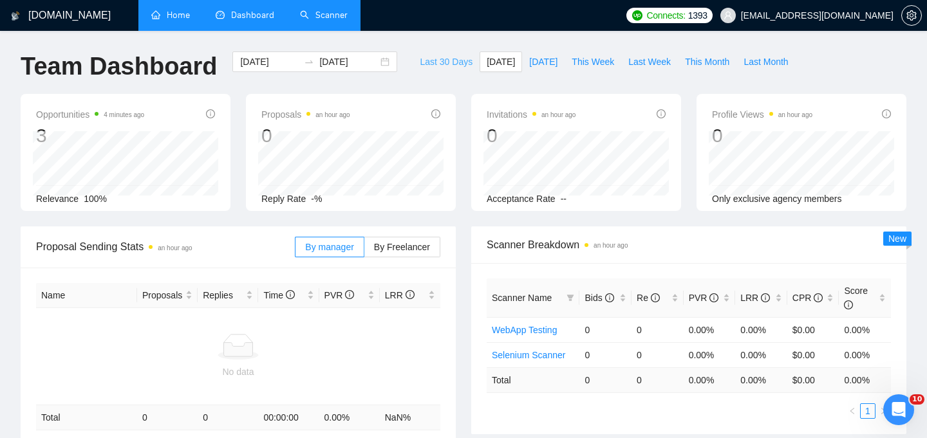
click at [445, 60] on span "Last 30 Days" at bounding box center [446, 62] width 53 height 14
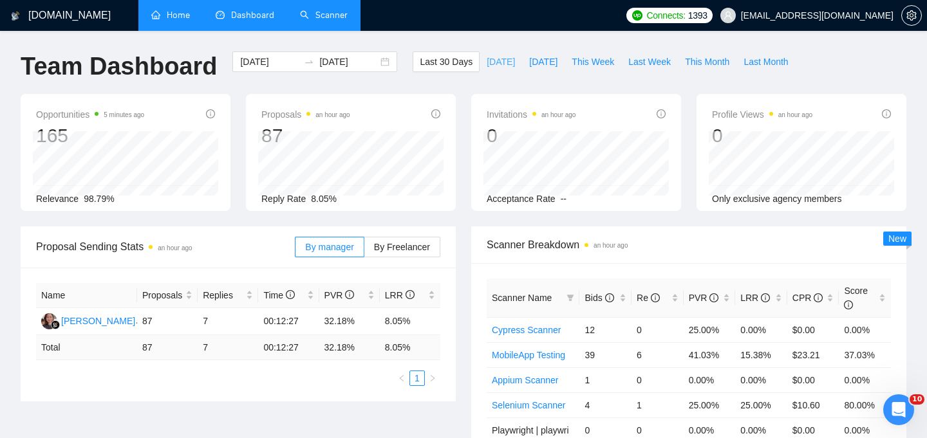
click at [494, 60] on span "[DATE]" at bounding box center [501, 62] width 28 height 14
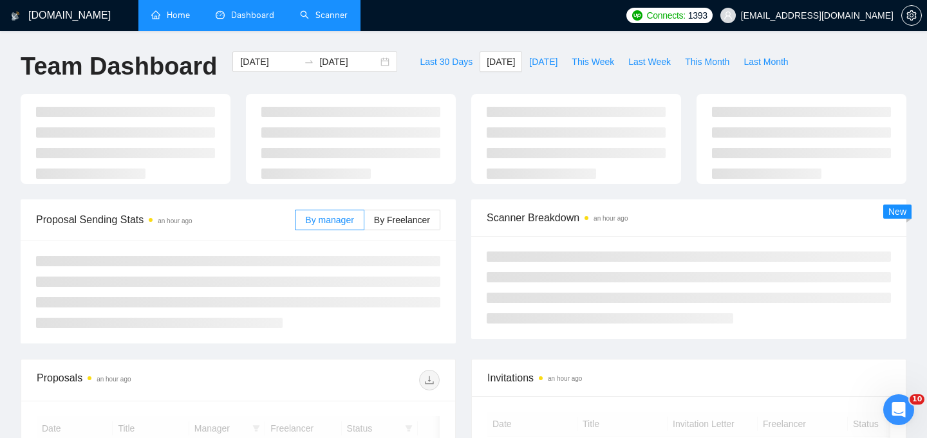
type input "[DATE]"
